Goal: Navigation & Orientation: Find specific page/section

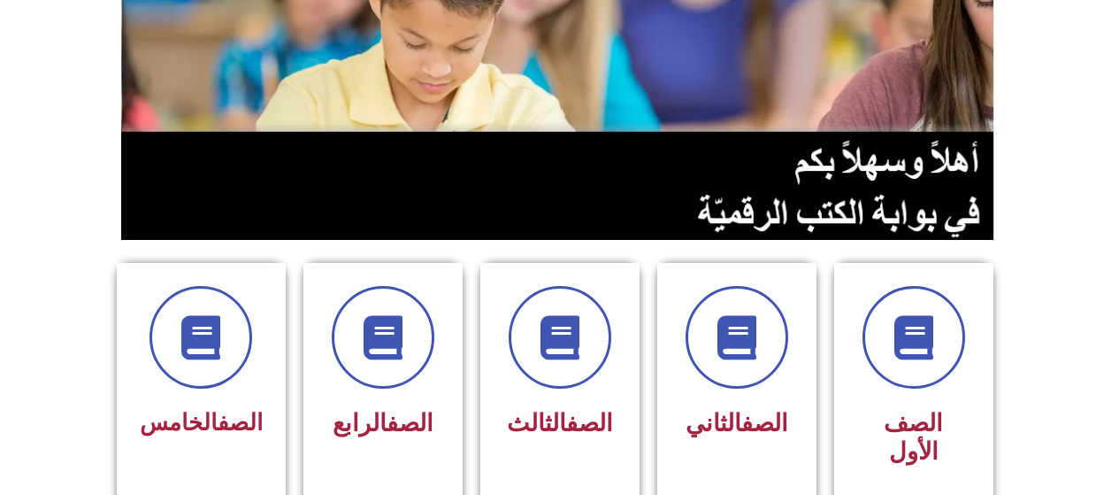
scroll to position [265, 0]
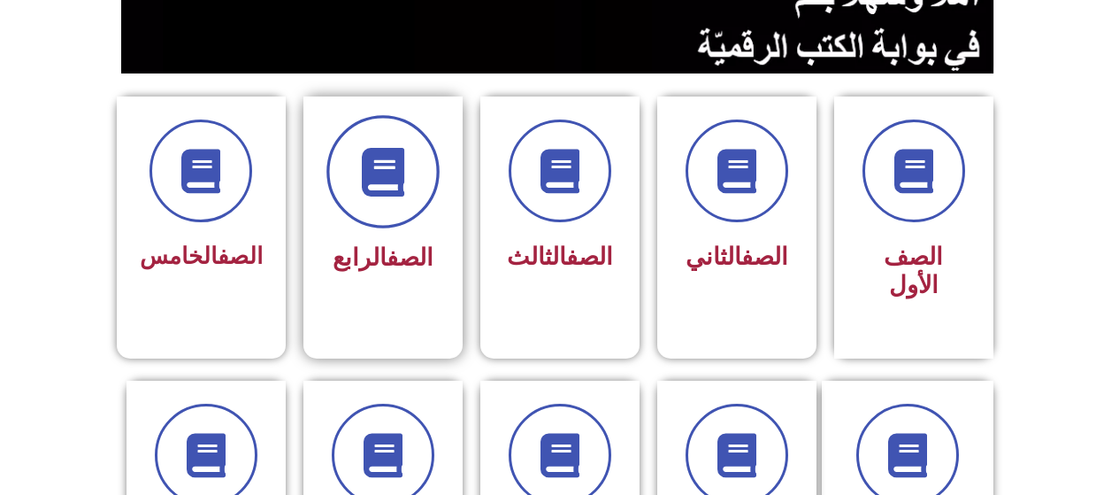
scroll to position [442, 0]
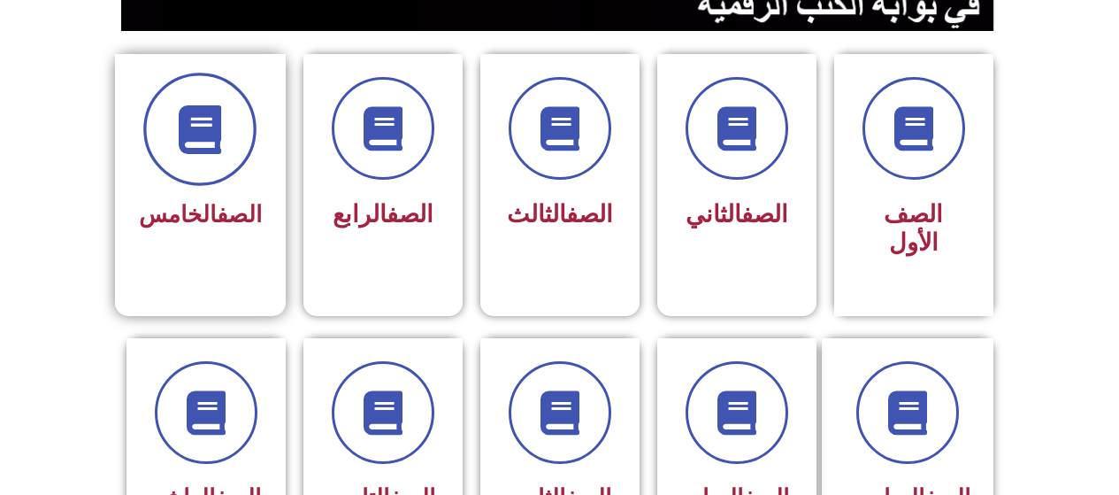
click at [177, 148] on span at bounding box center [199, 129] width 113 height 113
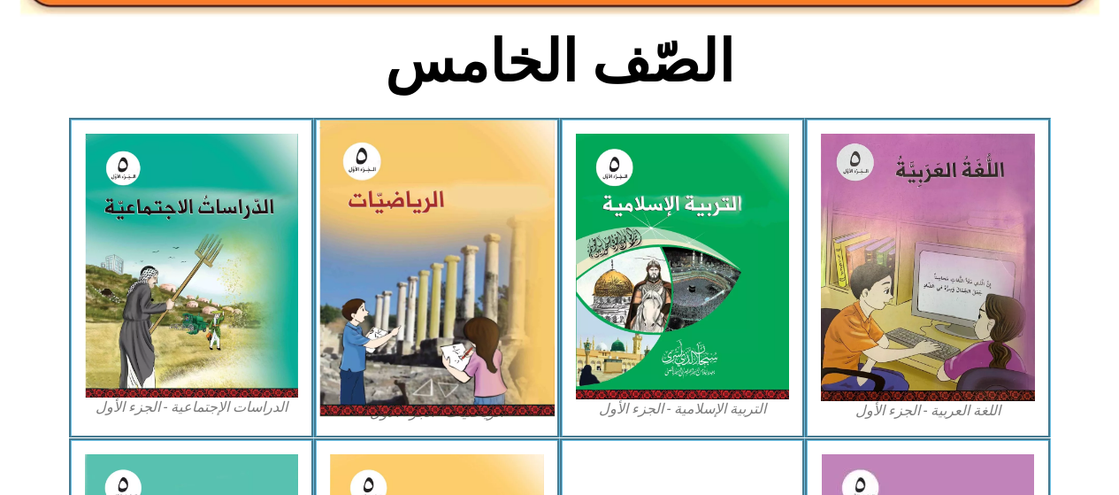
scroll to position [442, 0]
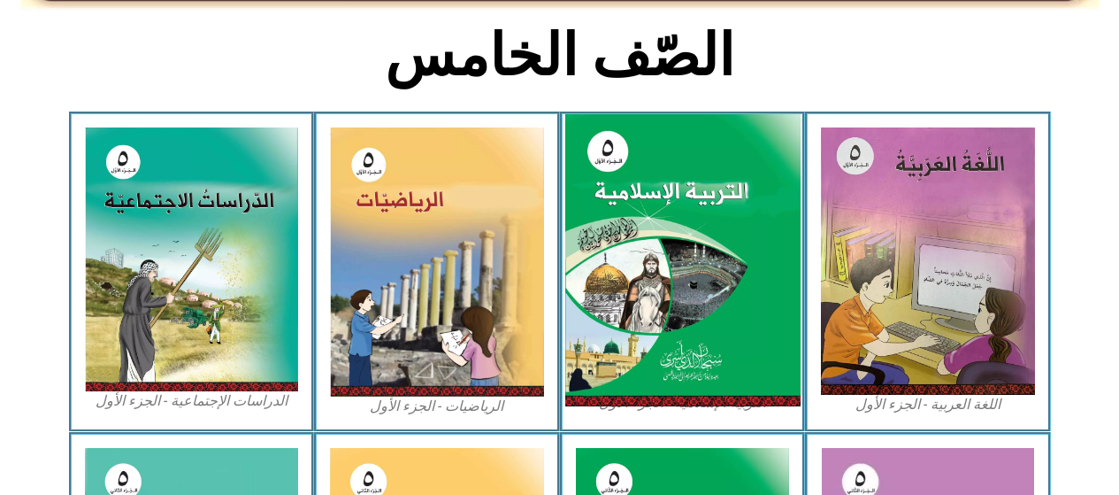
click at [619, 161] on img at bounding box center [682, 260] width 235 height 293
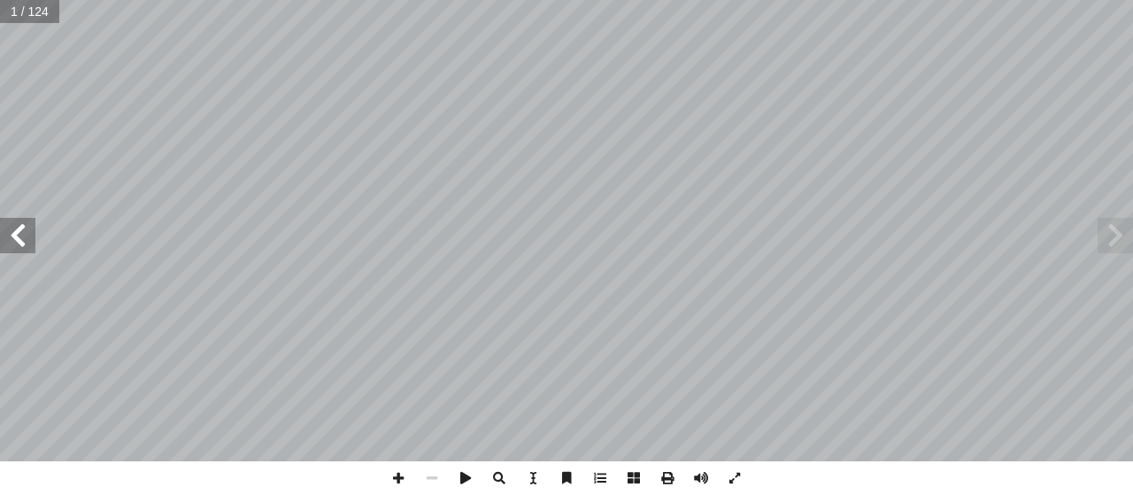
click at [18, 245] on span at bounding box center [17, 235] width 35 height 35
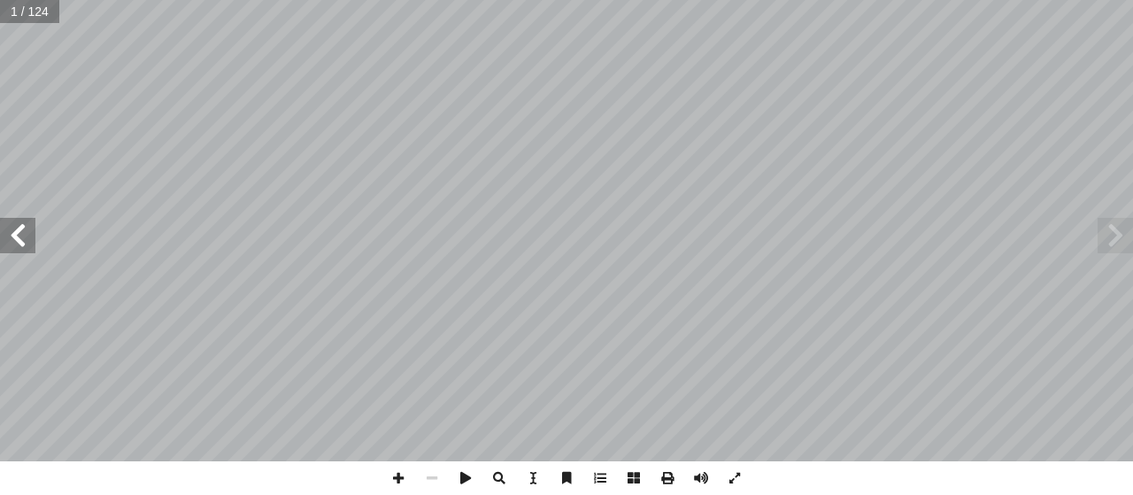
click at [18, 245] on span at bounding box center [17, 235] width 35 height 35
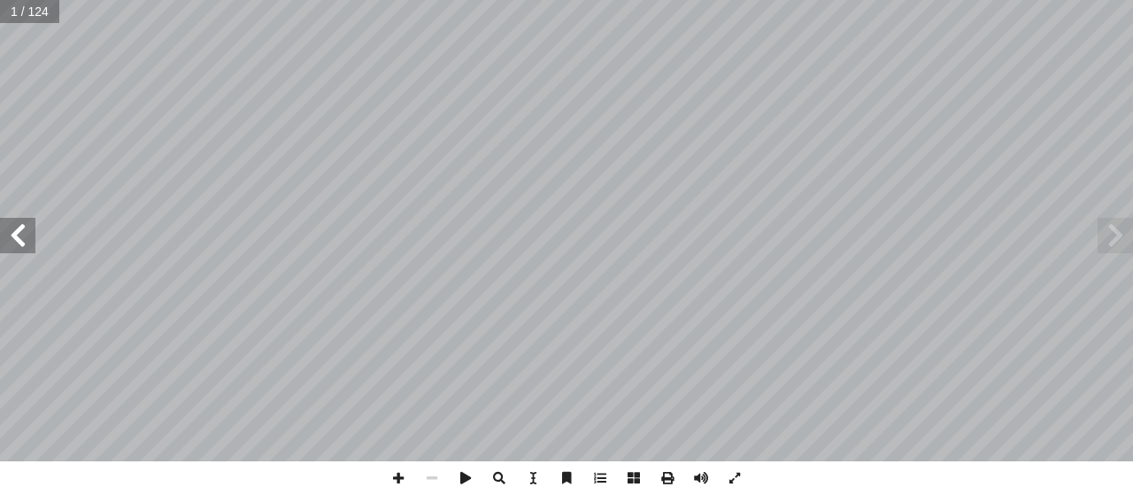
click at [18, 245] on span at bounding box center [17, 235] width 35 height 35
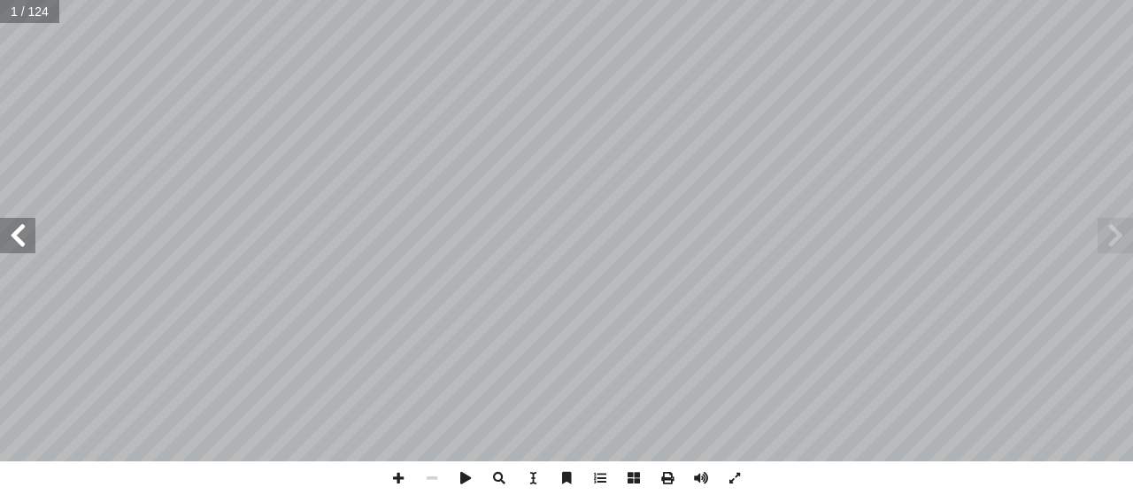
click at [18, 245] on span at bounding box center [17, 235] width 35 height 35
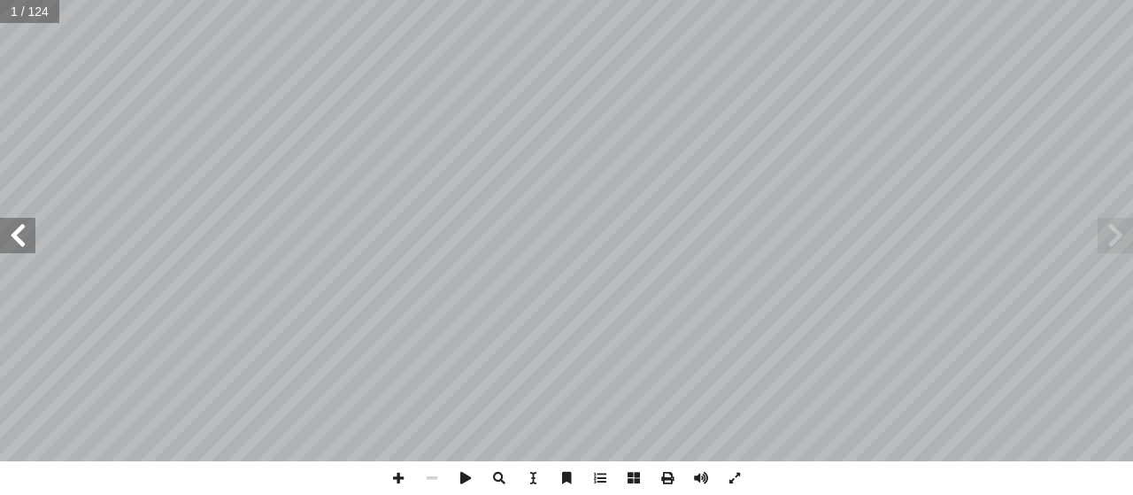
click at [18, 244] on span at bounding box center [17, 235] width 35 height 35
click at [19, 243] on span at bounding box center [17, 235] width 35 height 35
click at [25, 238] on span at bounding box center [17, 235] width 35 height 35
click at [24, 238] on span at bounding box center [17, 235] width 35 height 35
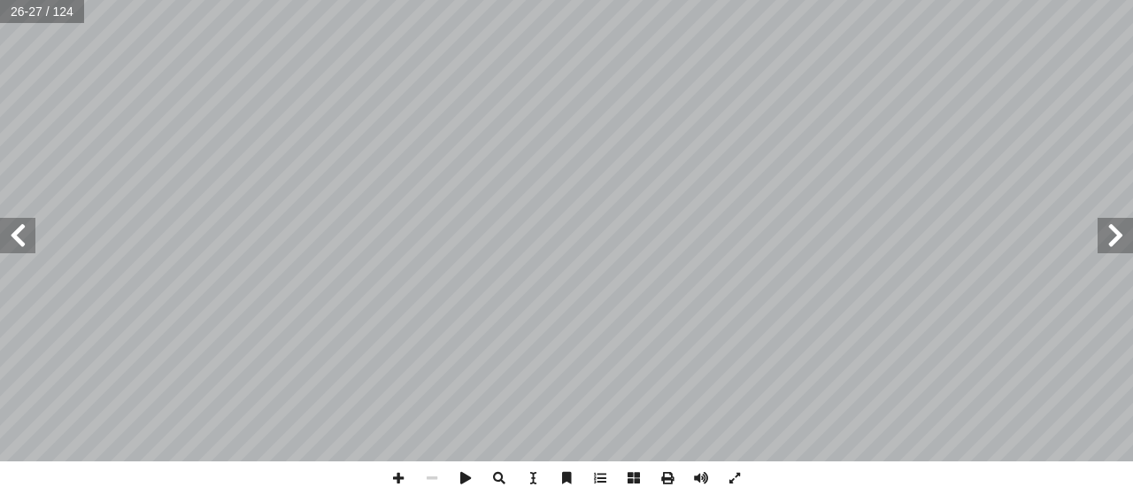
click at [24, 238] on span at bounding box center [17, 235] width 35 height 35
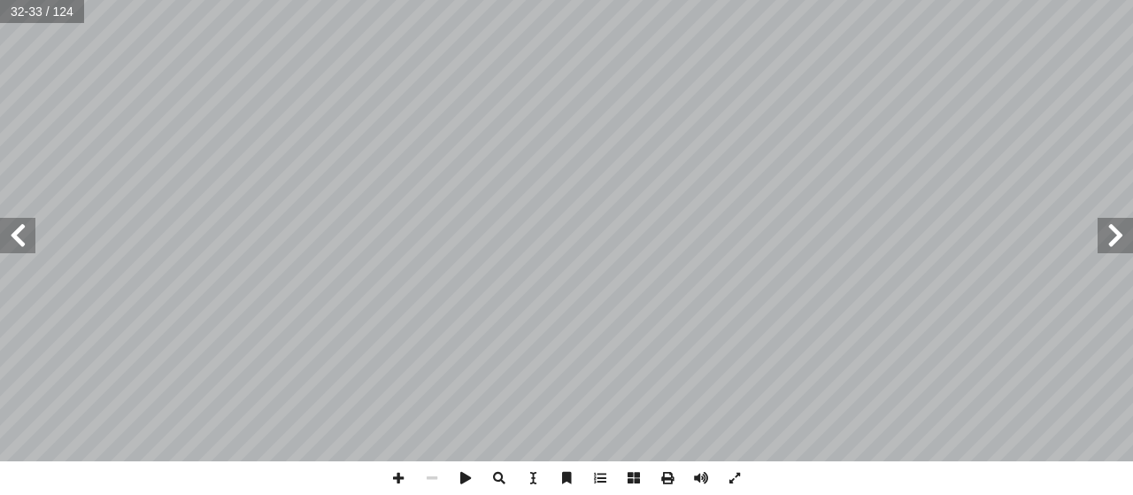
click at [24, 238] on span at bounding box center [17, 235] width 35 height 35
click at [402, 480] on span at bounding box center [398, 478] width 34 height 34
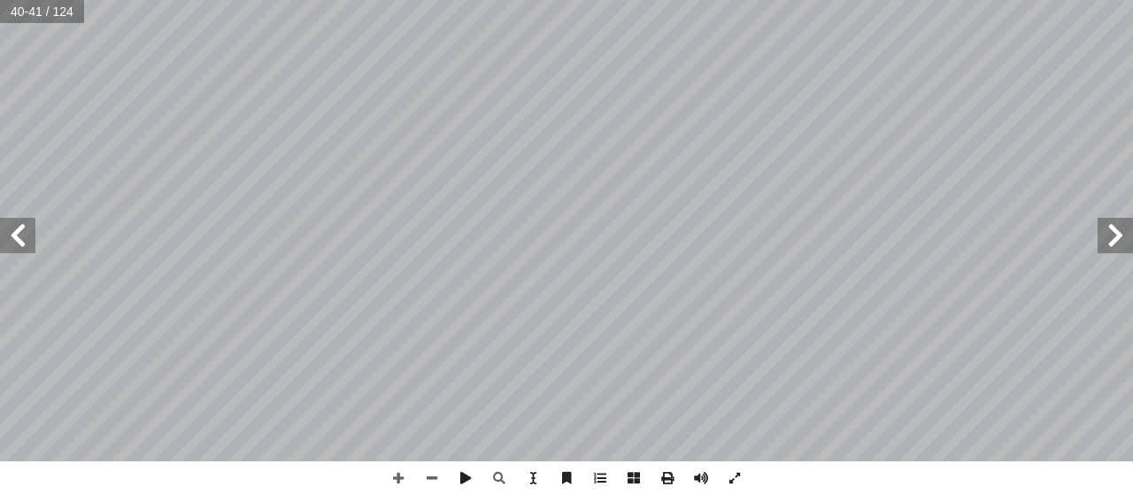
click at [14, 224] on span at bounding box center [17, 235] width 35 height 35
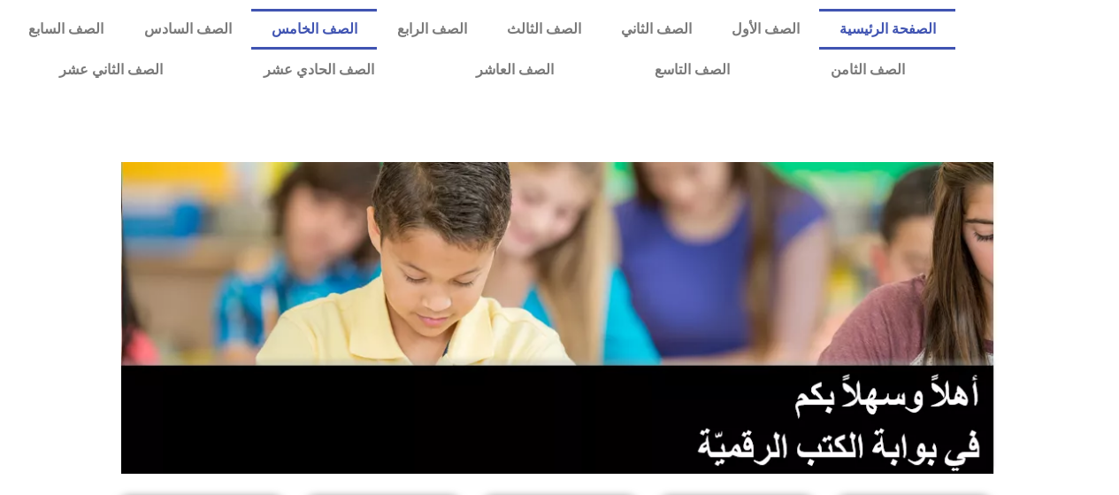
click at [377, 30] on link "الصف الخامس" at bounding box center [314, 29] width 126 height 41
